Goal: Entertainment & Leisure: Consume media (video, audio)

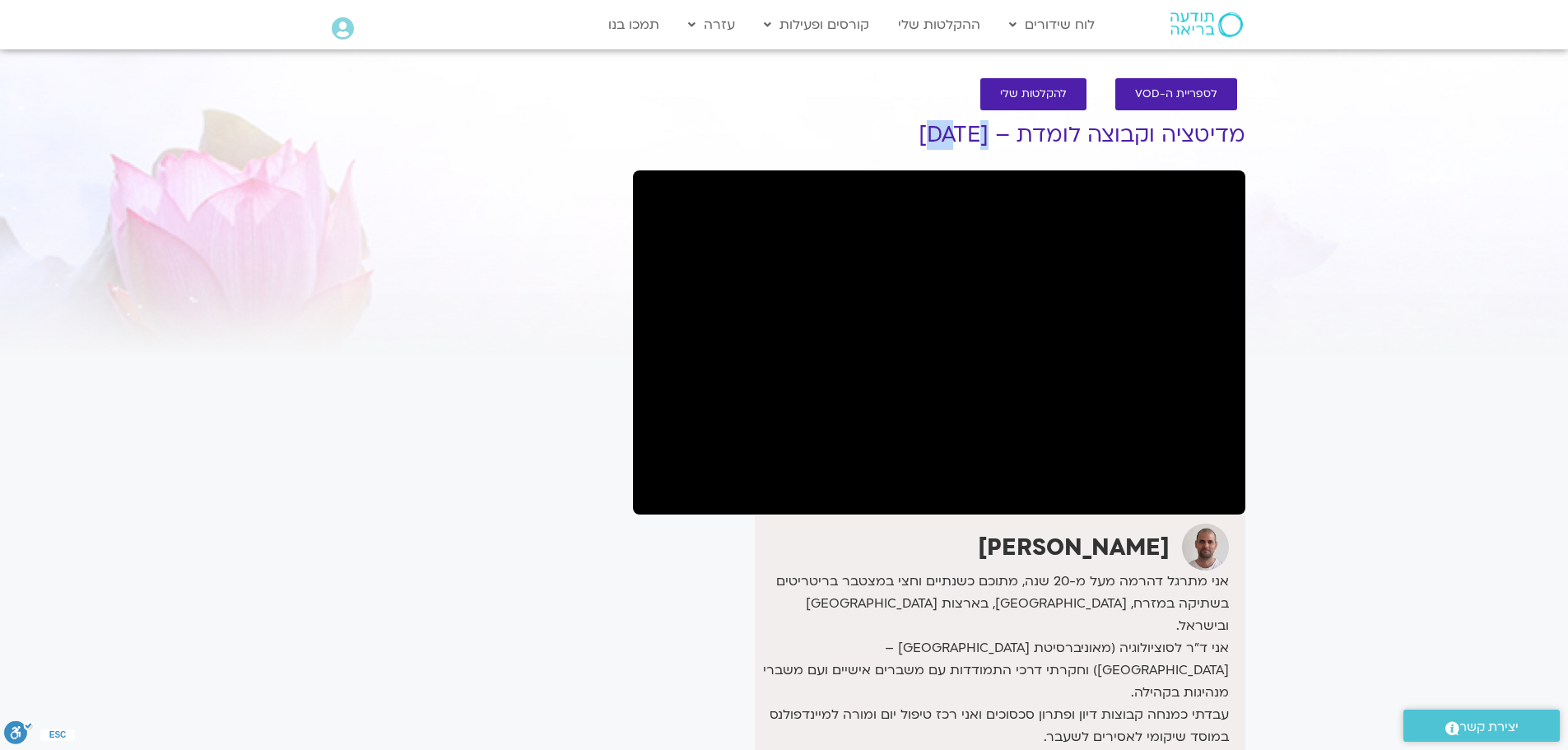
drag, startPoint x: 921, startPoint y: 135, endPoint x: 960, endPoint y: 142, distance: 39.6
click at [960, 142] on h1 "מדיטציה וקבוצה לומדת – [DATE]" at bounding box center [939, 134] width 613 height 24
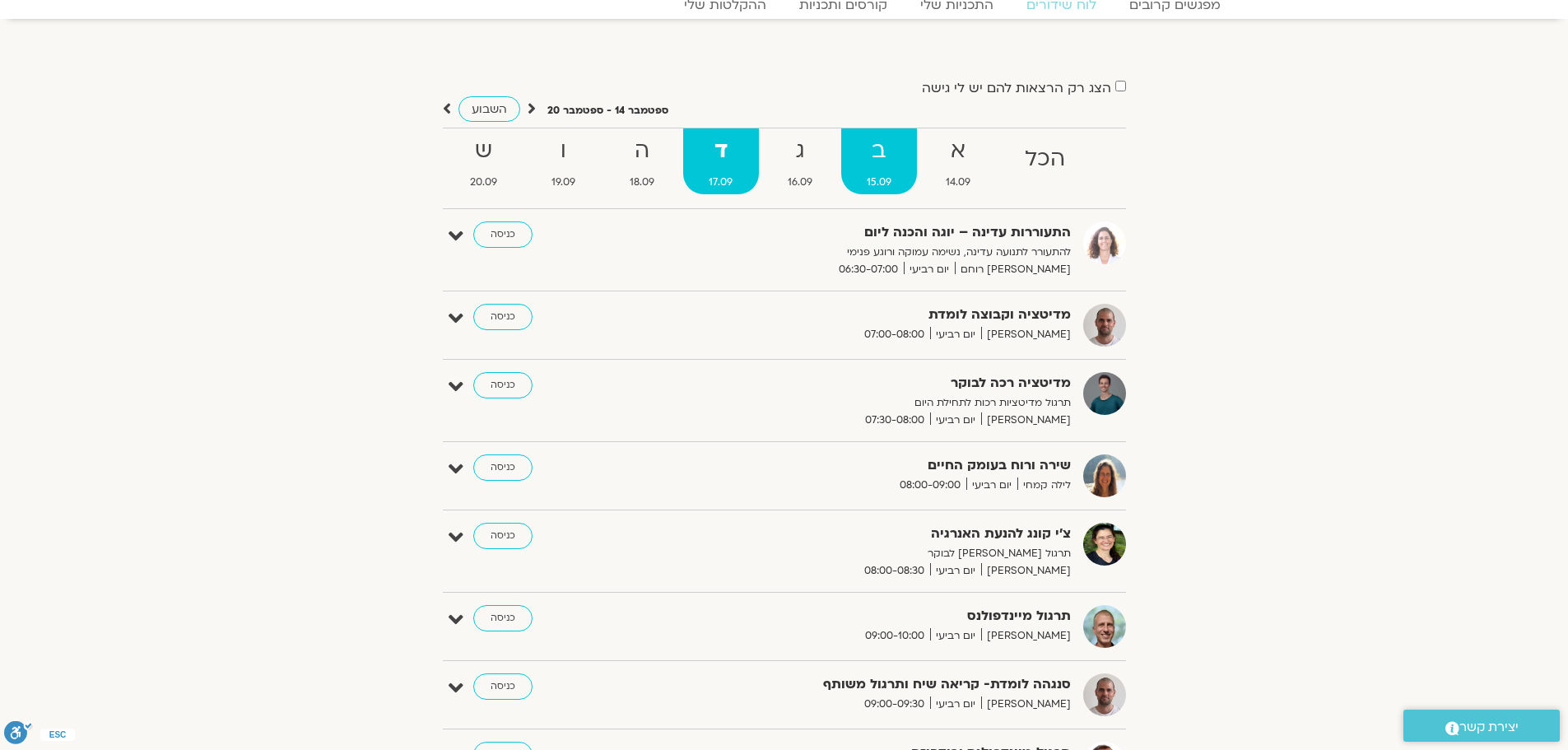
click at [885, 165] on strong "ב" at bounding box center [879, 151] width 75 height 37
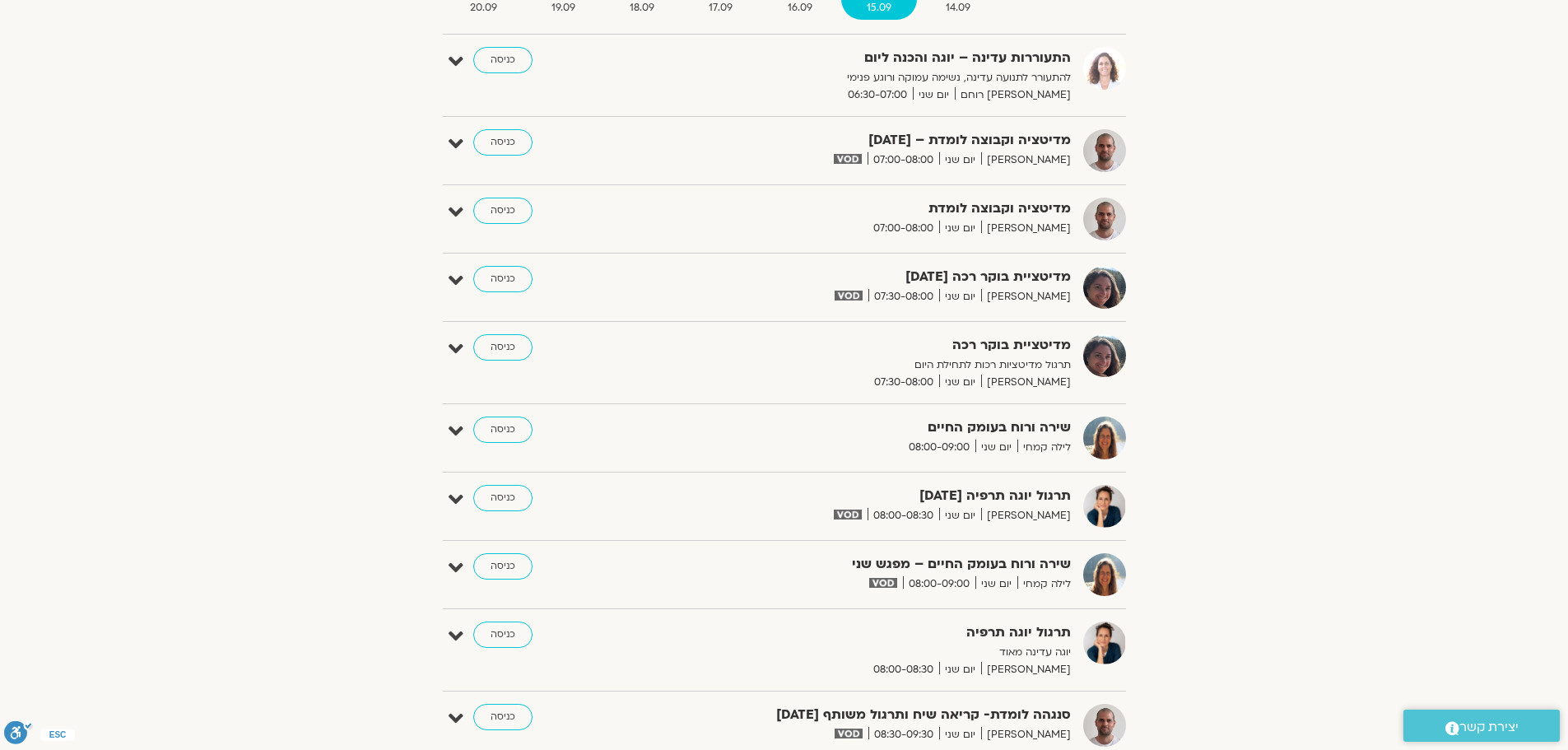
scroll to position [154, 0]
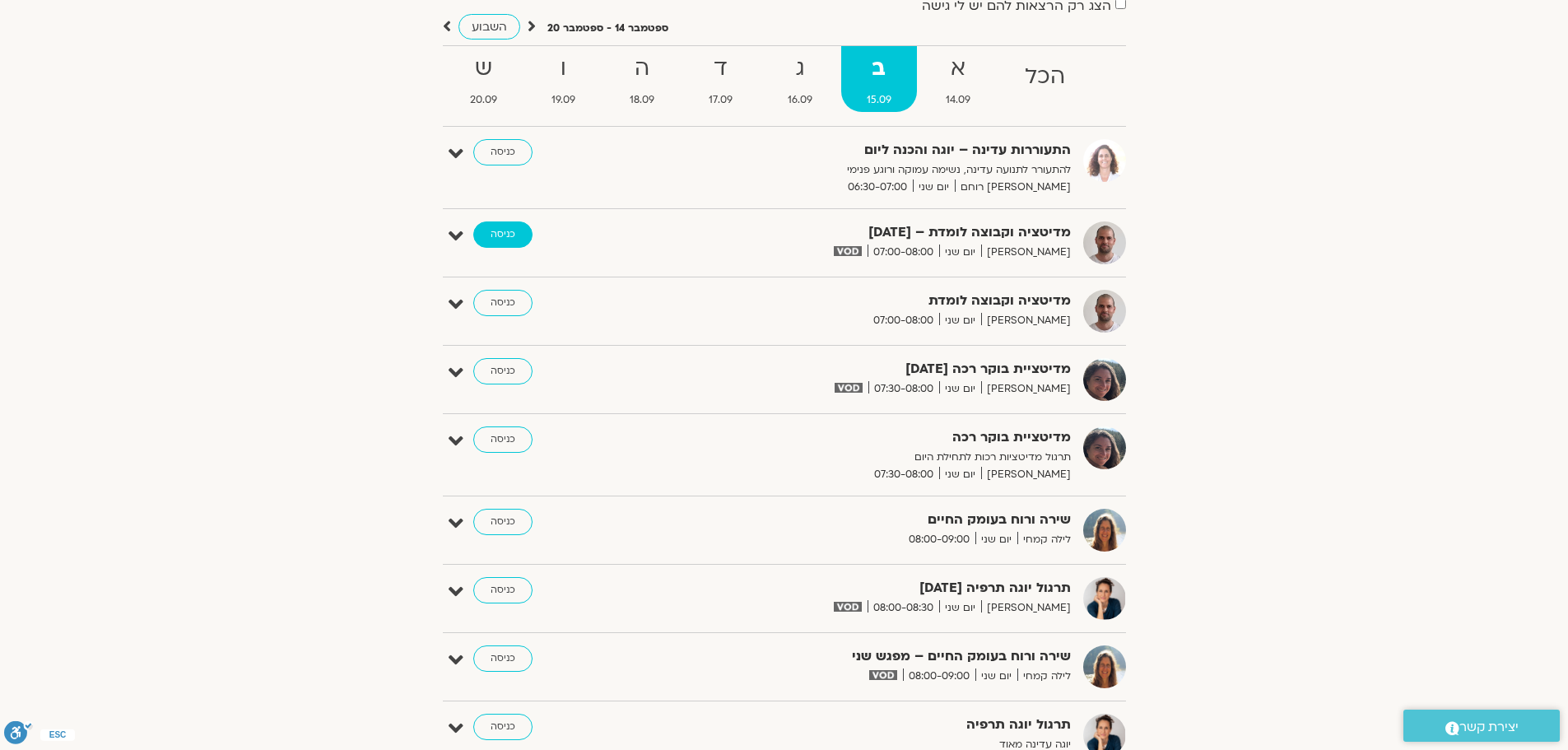
click at [489, 241] on link "כניסה" at bounding box center [503, 234] width 60 height 26
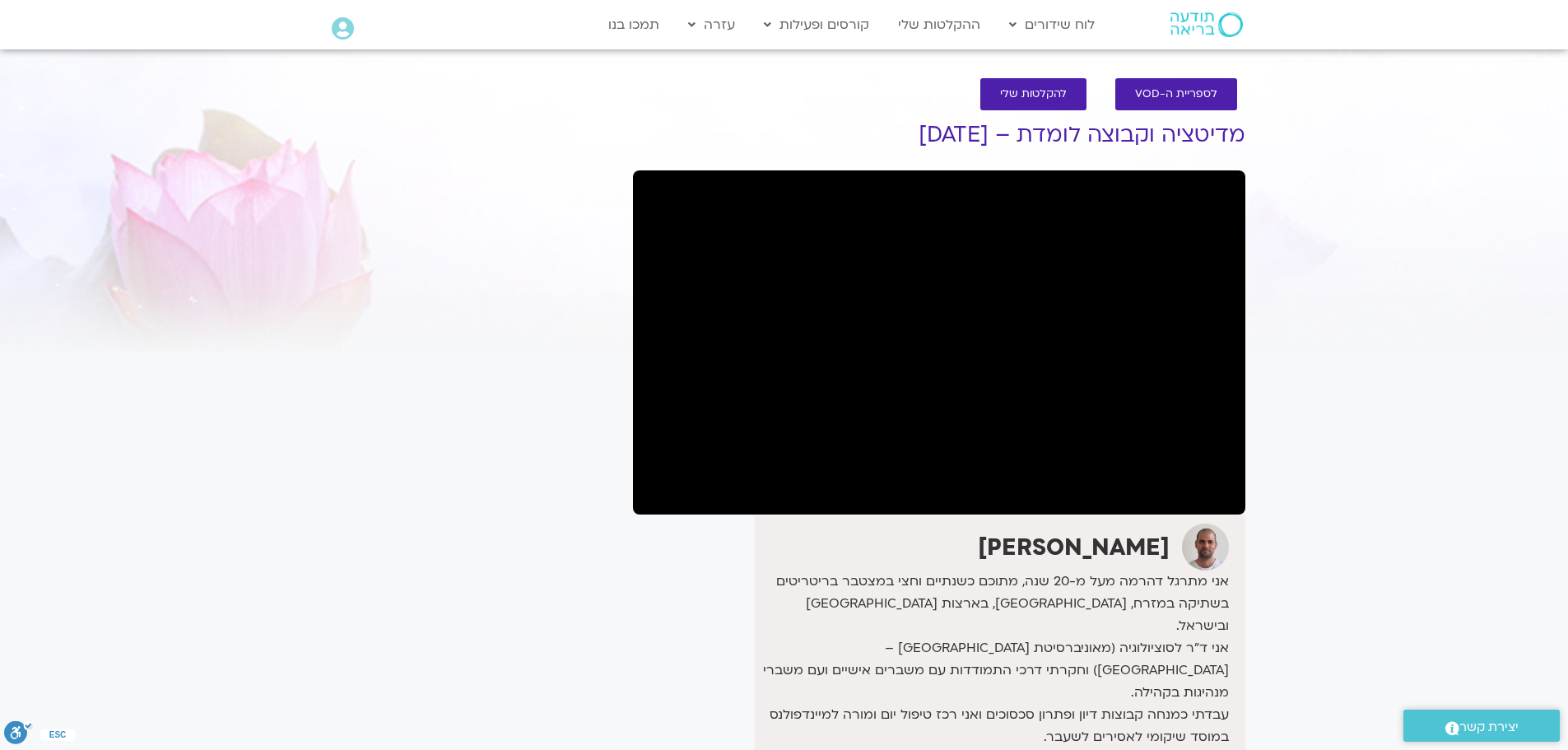
click at [1503, 227] on section "לספריית ה-VOD להקלטות שלי מדיטציה וקבוצה לומדת – 15/9/25 דקל קנטי אני מתרגל דהר…" at bounding box center [784, 527] width 1568 height 931
